Goal: Transaction & Acquisition: Subscribe to service/newsletter

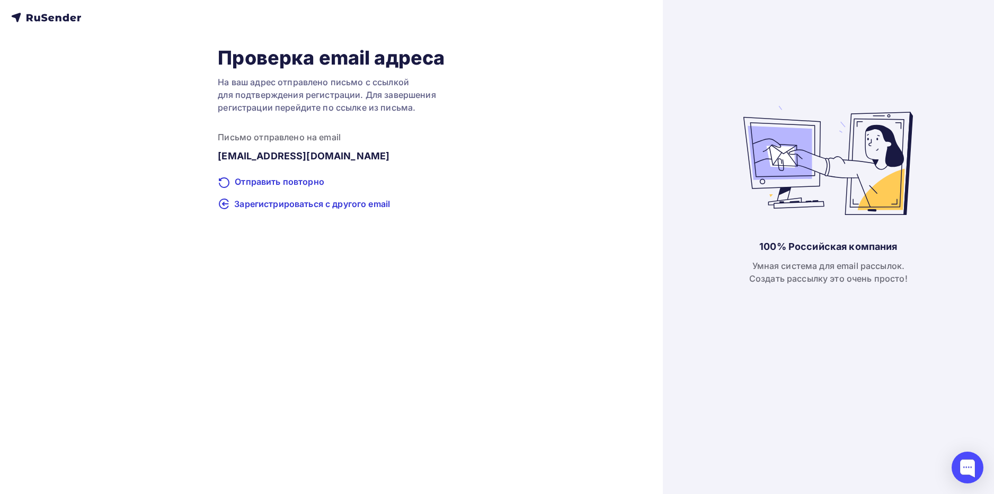
click at [34, 21] on icon at bounding box center [46, 17] width 70 height 13
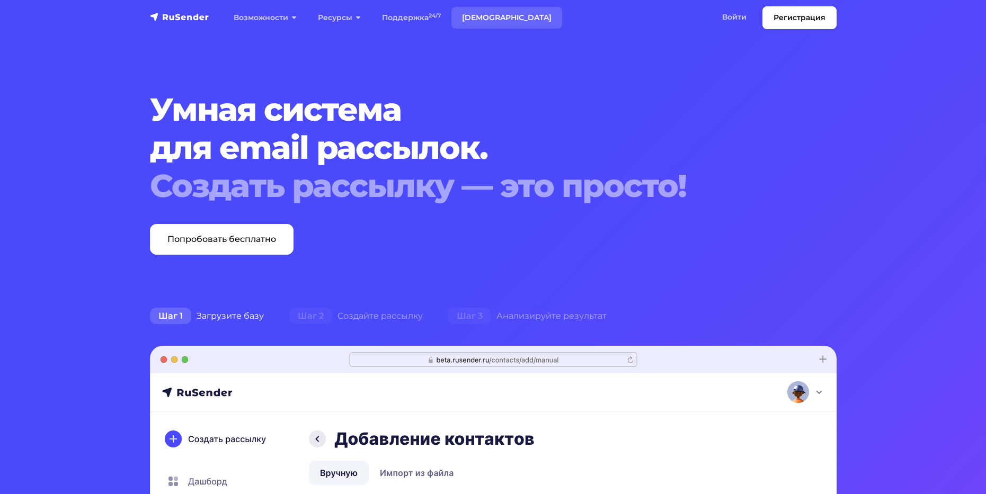
click at [478, 20] on link "[DEMOGRAPHIC_DATA]" at bounding box center [506, 18] width 111 height 22
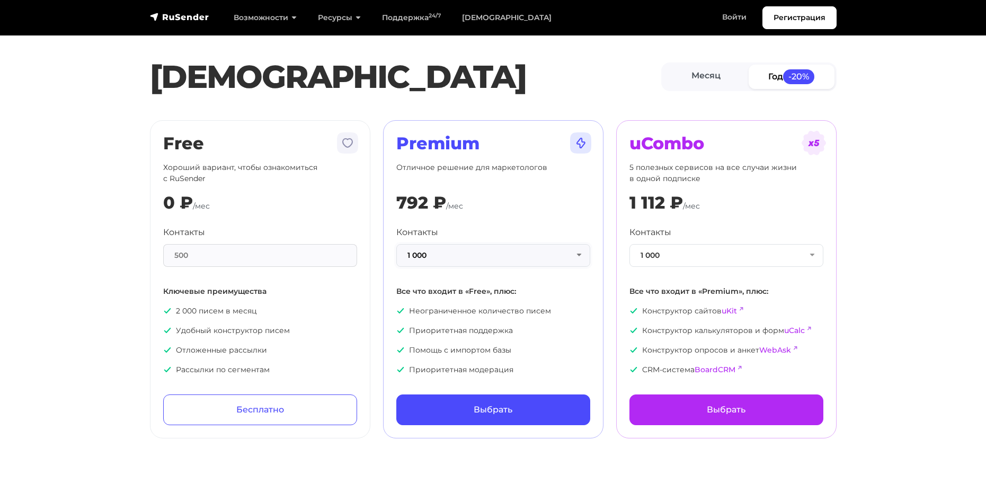
click at [583, 255] on button "1 000" at bounding box center [493, 255] width 194 height 23
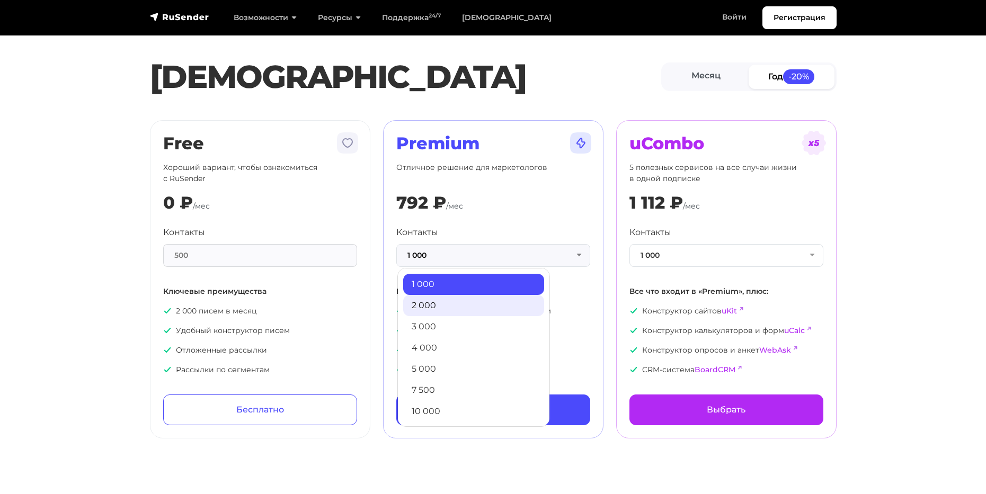
click at [457, 306] on link "2 000" at bounding box center [473, 305] width 141 height 21
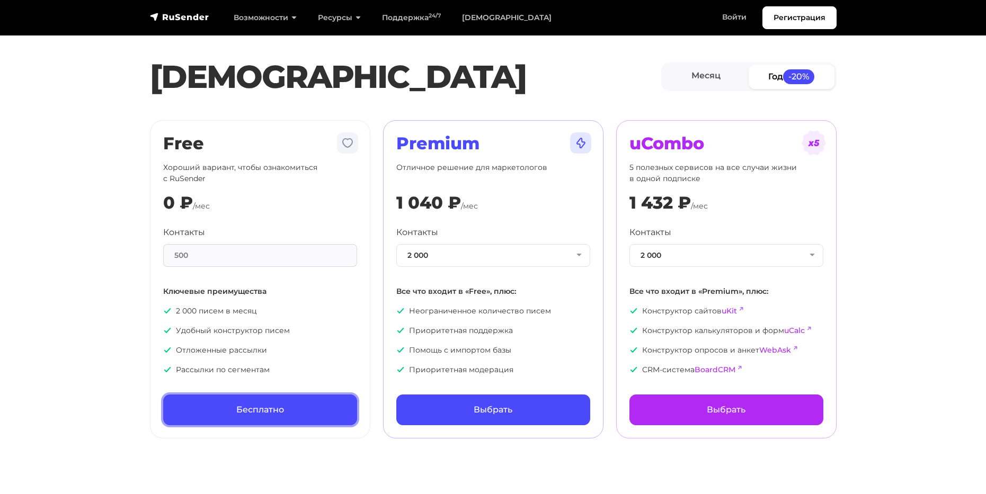
click at [255, 404] on link "Бесплатно" at bounding box center [260, 410] width 194 height 31
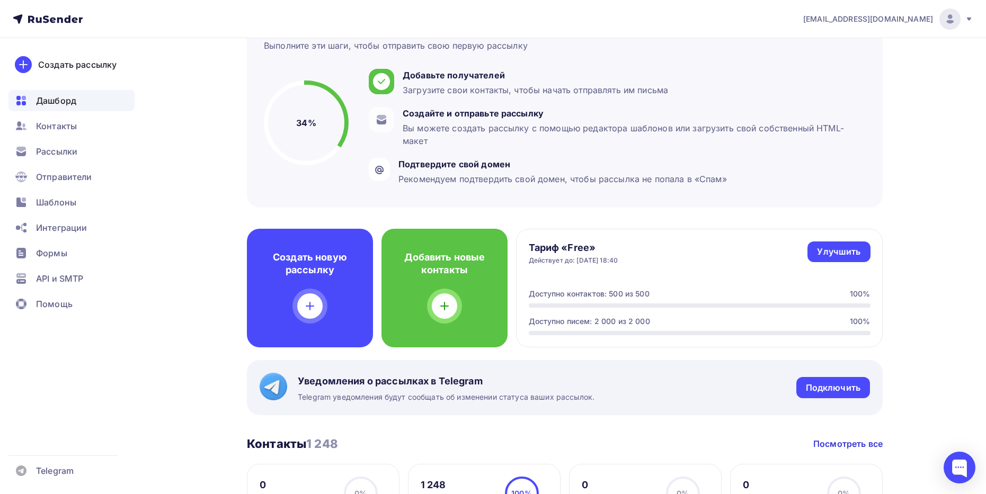
scroll to position [106, 0]
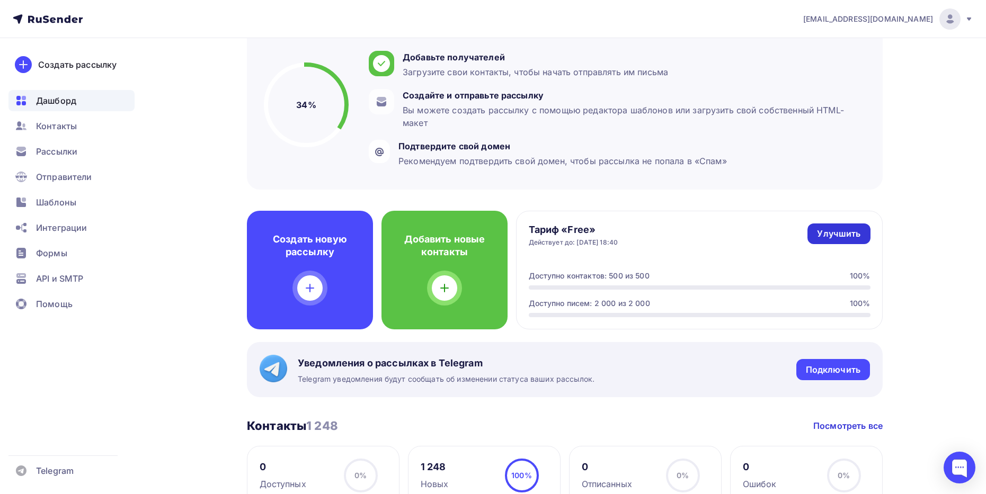
click at [838, 234] on div "Улучшить" at bounding box center [838, 234] width 43 height 12
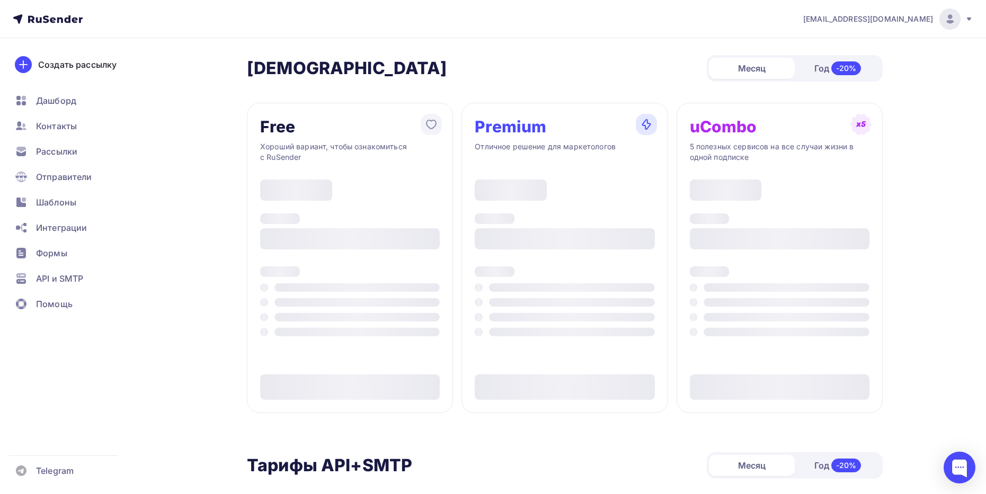
type input "500"
type input "100"
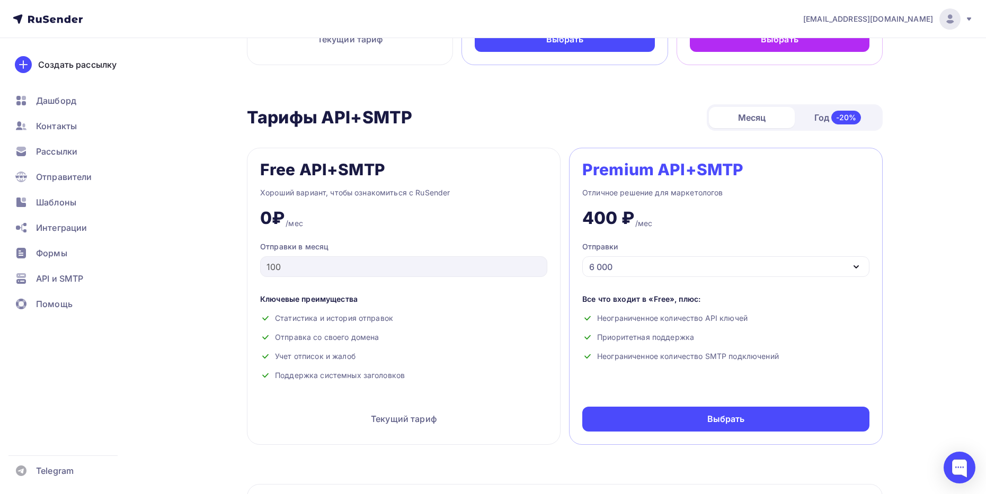
scroll to position [159, 0]
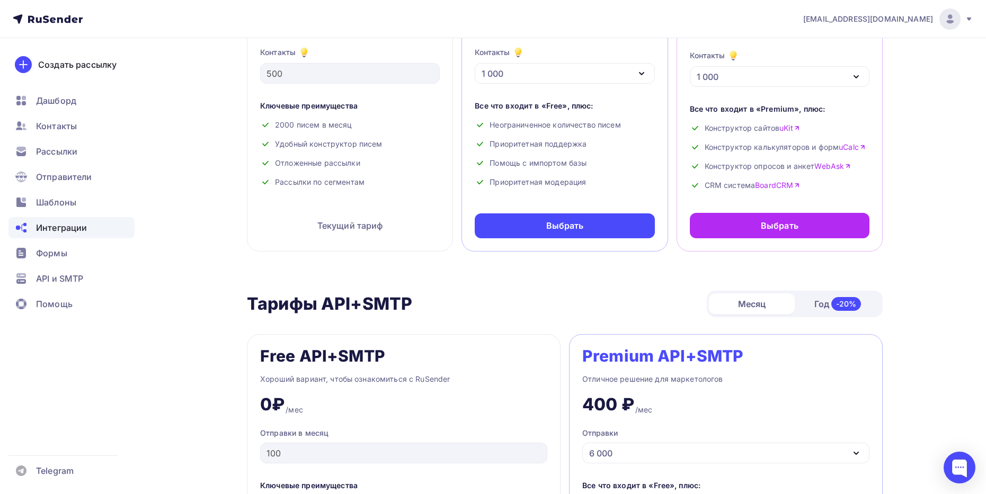
click at [49, 226] on span "Интеграции" at bounding box center [61, 227] width 51 height 13
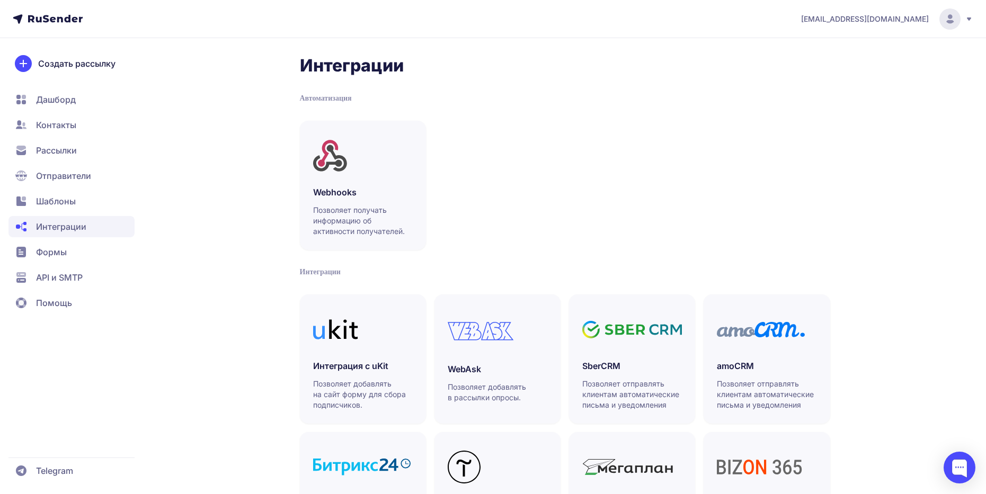
click at [54, 148] on span "Рассылки" at bounding box center [56, 150] width 41 height 13
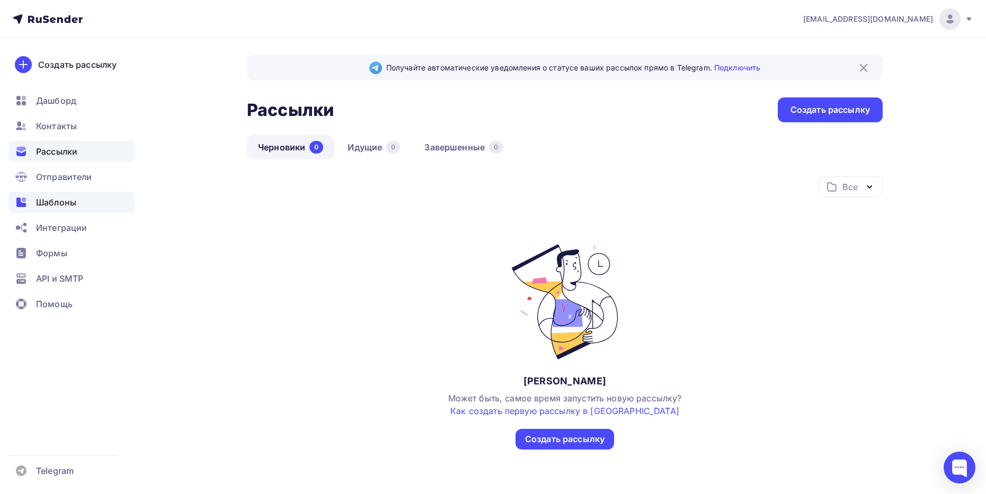
click at [32, 204] on div "Шаблоны" at bounding box center [71, 202] width 126 height 21
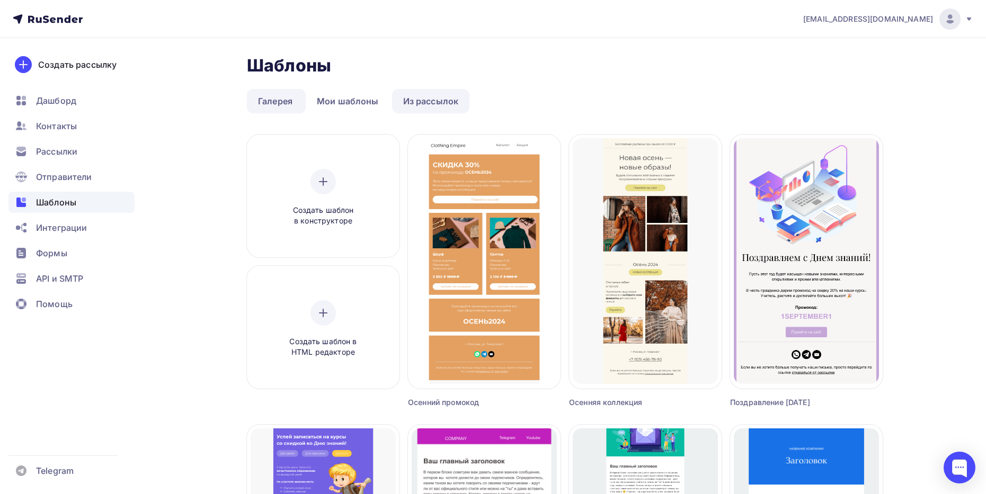
click at [434, 103] on link "Из рассылок" at bounding box center [431, 101] width 78 height 24
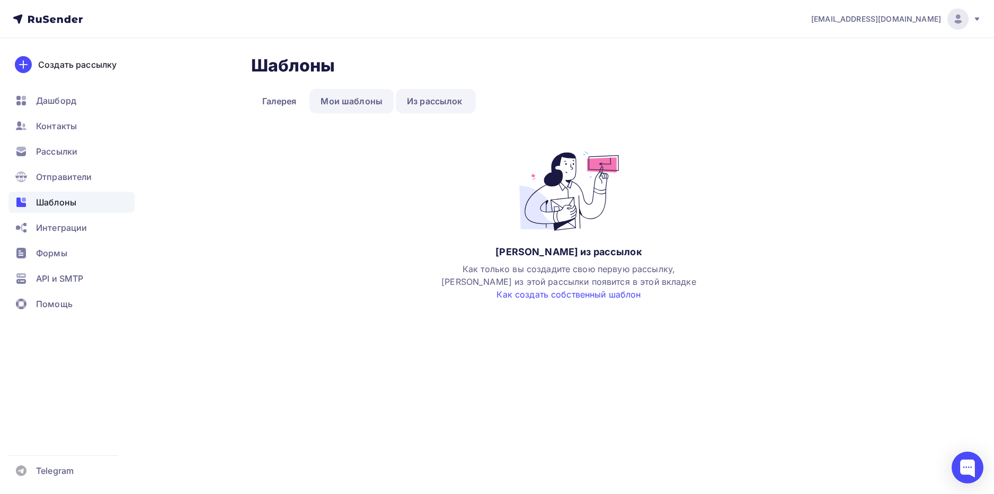
click at [362, 103] on link "Мои шаблоны" at bounding box center [351, 101] width 84 height 24
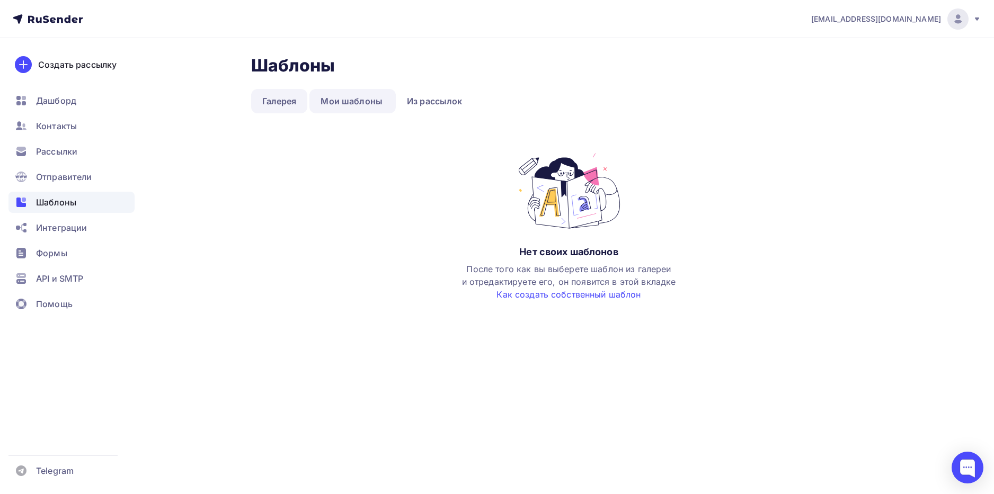
click at [292, 104] on link "Галерея" at bounding box center [279, 101] width 57 height 24
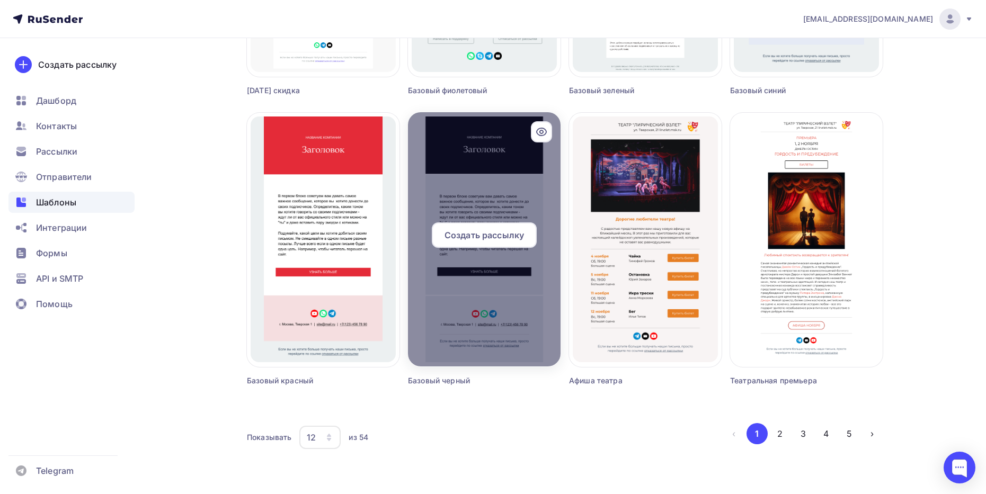
scroll to position [613, 0]
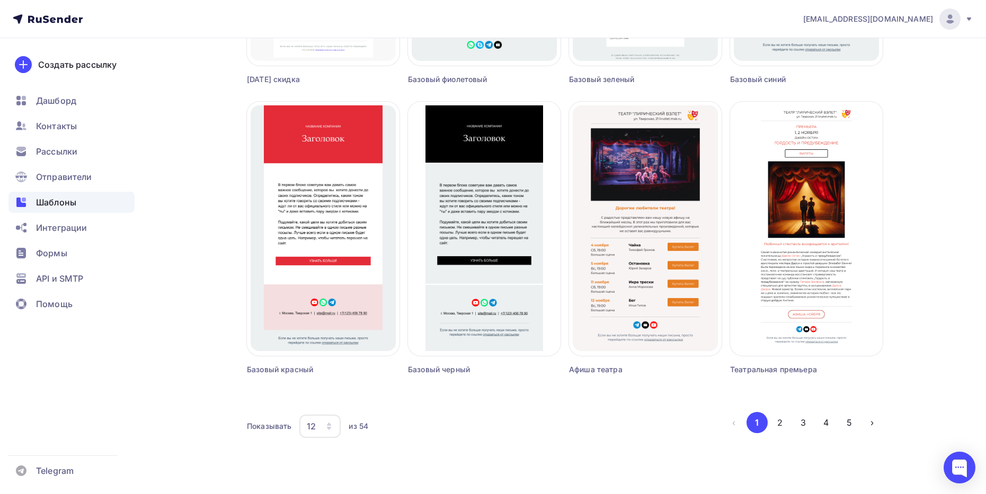
click at [333, 429] on icon "button" at bounding box center [329, 426] width 8 height 8
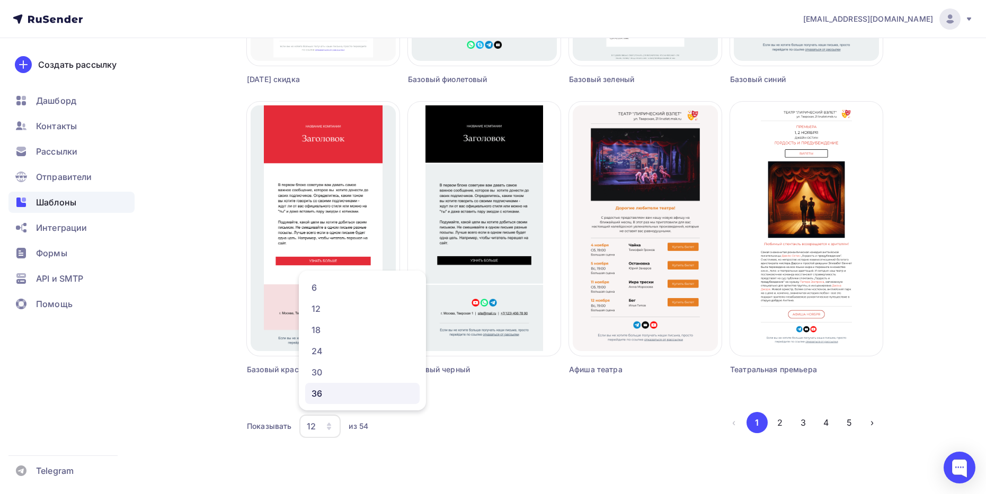
click at [330, 396] on div "36" at bounding box center [362, 393] width 102 height 13
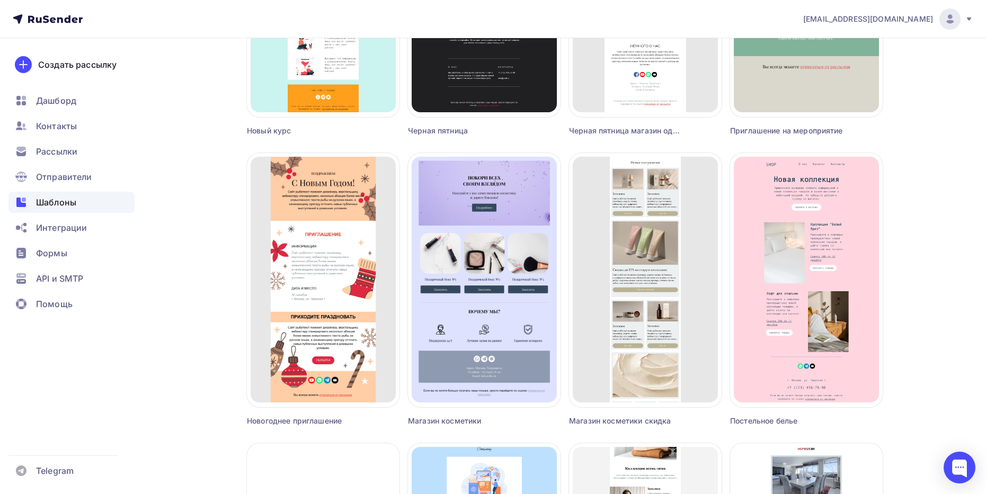
scroll to position [1726, 0]
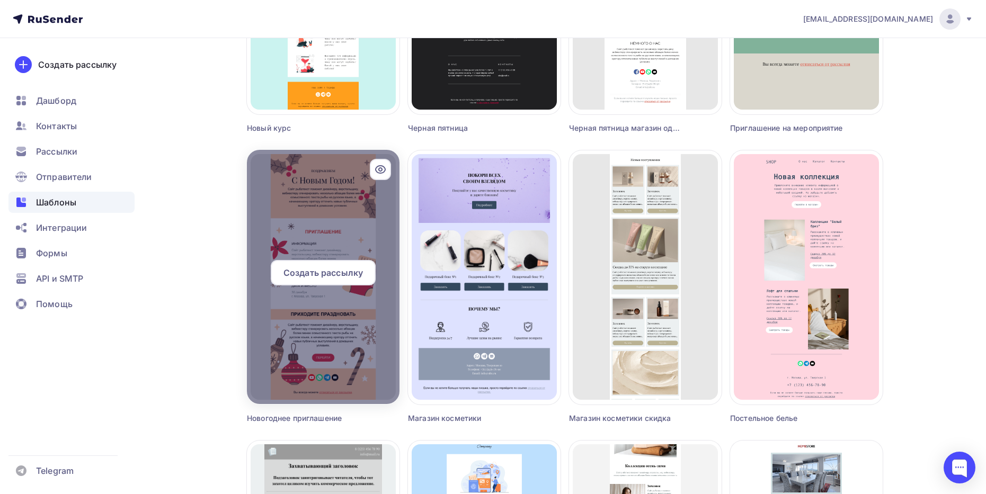
click at [335, 269] on span "Создать рассылку" at bounding box center [322, 272] width 79 height 13
